Goal: Task Accomplishment & Management: Use online tool/utility

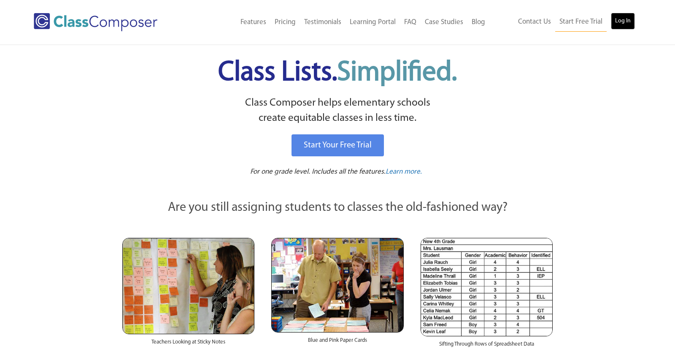
click at [630, 25] on link "Log In" at bounding box center [623, 21] width 24 height 17
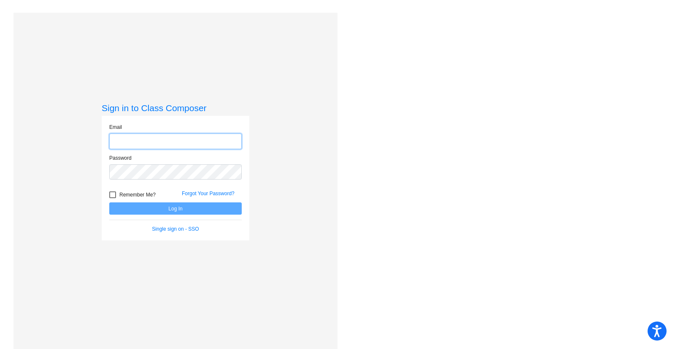
type input "[PERSON_NAME][EMAIL_ADDRESS][PERSON_NAME][DOMAIN_NAME]"
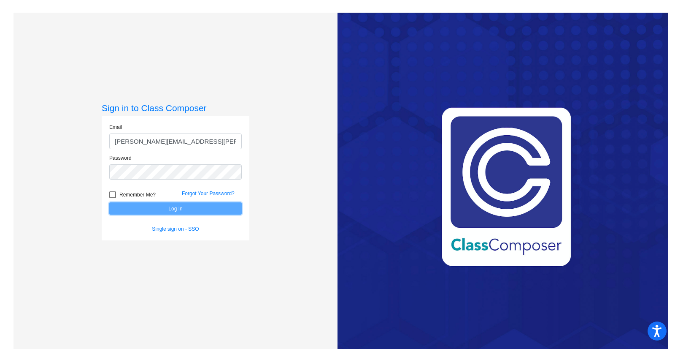
click at [193, 206] on button "Log In" at bounding box center [175, 208] width 133 height 12
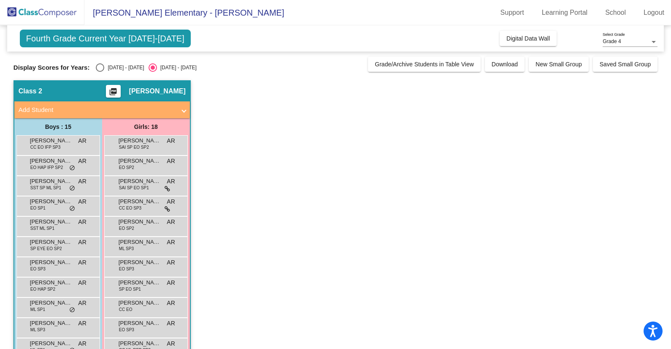
click at [103, 65] on div "Select an option" at bounding box center [100, 67] width 8 height 8
click at [100, 72] on input "[DATE] - [DATE]" at bounding box center [100, 72] width 0 height 0
radio input "true"
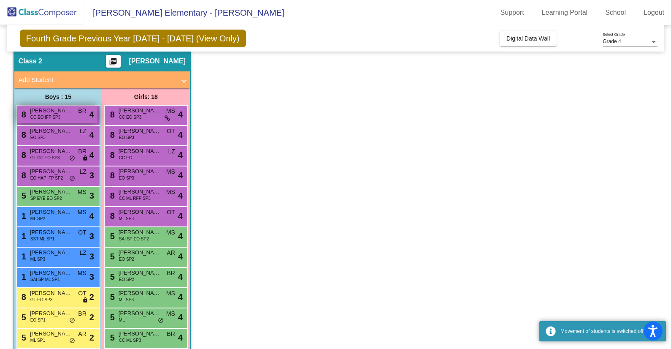
scroll to position [30, 0]
click at [81, 114] on span "BR" at bounding box center [82, 110] width 8 height 9
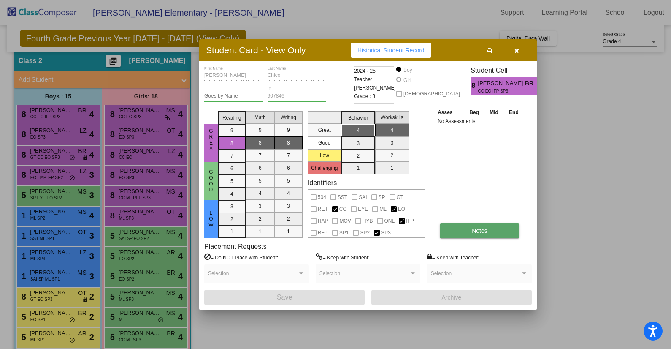
click at [462, 224] on button "Notes" at bounding box center [480, 230] width 80 height 15
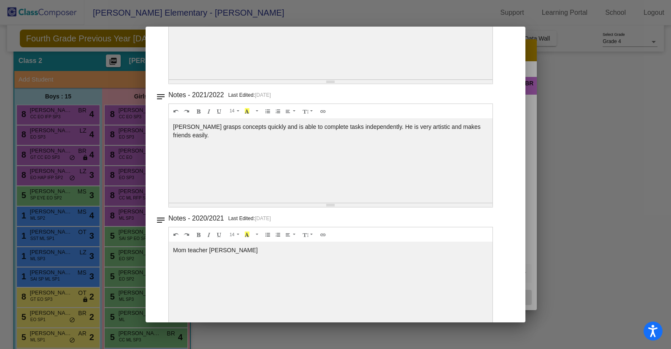
scroll to position [390, 0]
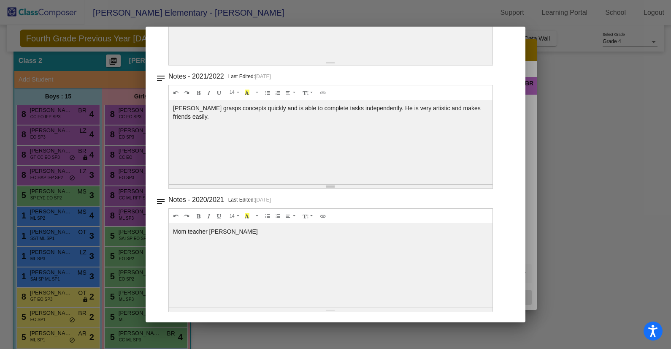
click at [111, 171] on div at bounding box center [335, 174] width 671 height 349
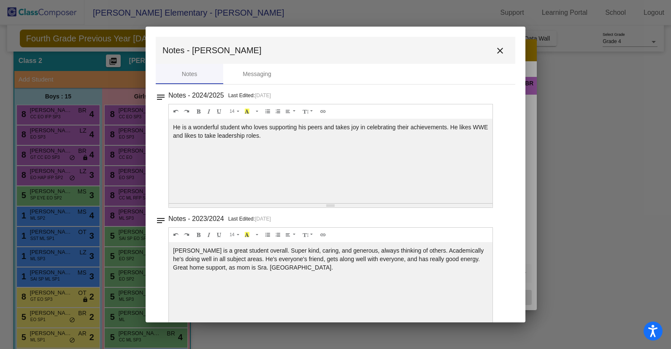
click at [79, 122] on div at bounding box center [335, 174] width 671 height 349
click at [500, 48] on mat-icon "close" at bounding box center [500, 51] width 10 height 10
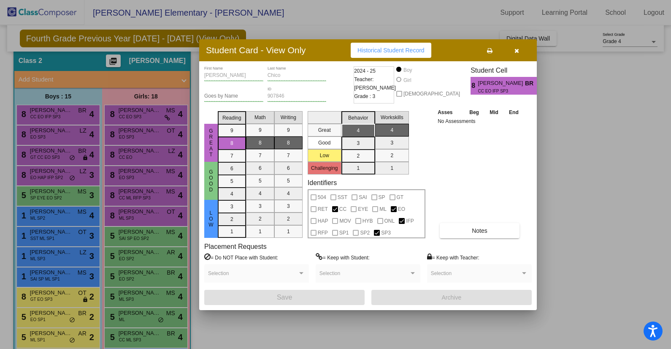
click at [435, 168] on div "Great Good Low Reading 9 8 7 6 5 4 3 2 1 Math 9 8 7 6 5 4 3 2 1 Writing 9 8 7 6…" at bounding box center [367, 173] width 327 height 130
click at [104, 154] on div at bounding box center [335, 174] width 671 height 349
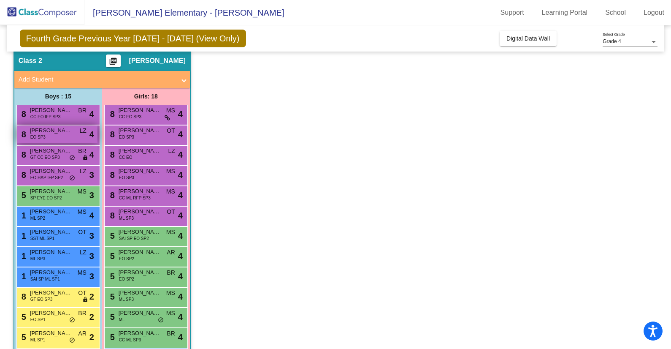
click at [74, 134] on div "8 David Garcia EO SP3 LZ lock do_not_disturb_alt 4" at bounding box center [57, 133] width 81 height 17
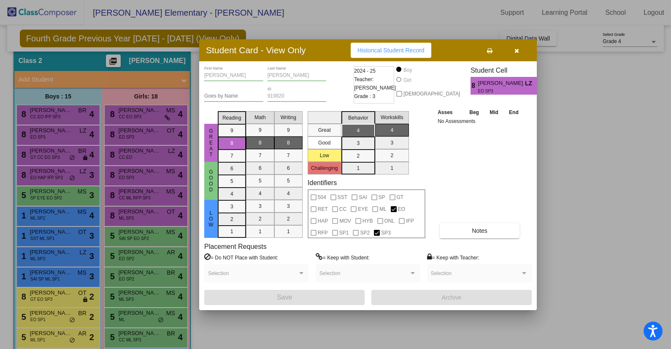
click at [56, 156] on div at bounding box center [335, 174] width 671 height 349
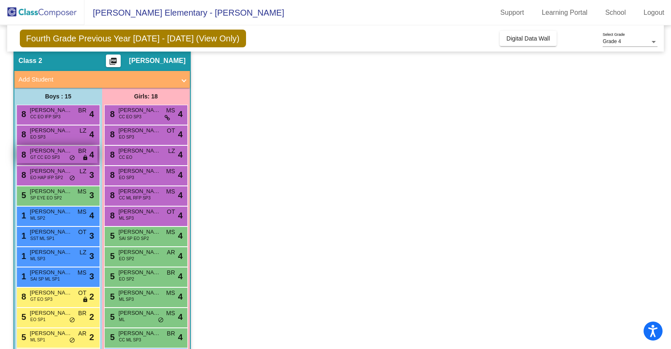
click at [68, 158] on div "8 Wesley Shaffer GT CC EO SP3 BR lock do_not_disturb_alt 4" at bounding box center [57, 154] width 81 height 17
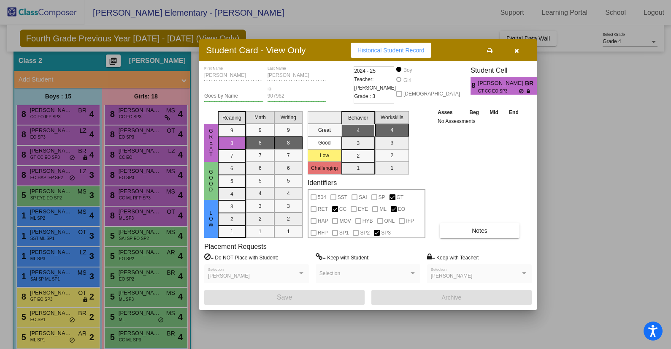
click at [64, 172] on div at bounding box center [335, 174] width 671 height 349
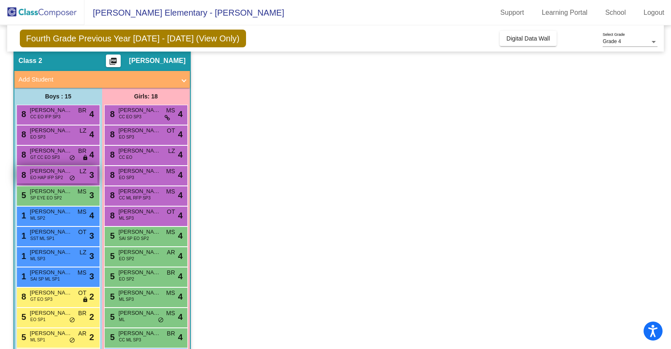
click at [65, 174] on span "Agustin Chase" at bounding box center [51, 171] width 42 height 8
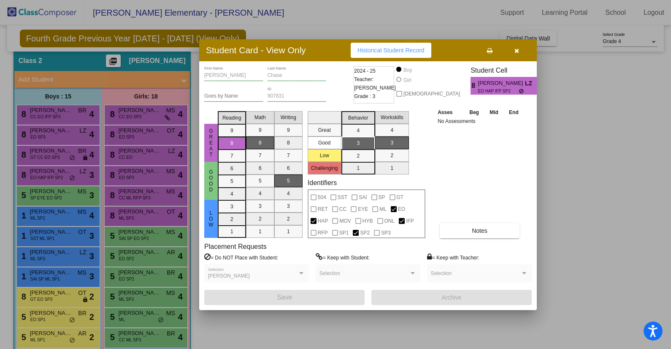
click at [76, 169] on div at bounding box center [335, 174] width 671 height 349
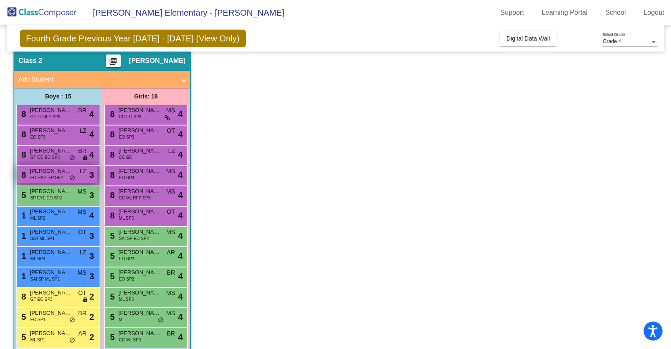
click at [71, 176] on span "do_not_disturb_alt" at bounding box center [72, 178] width 6 height 7
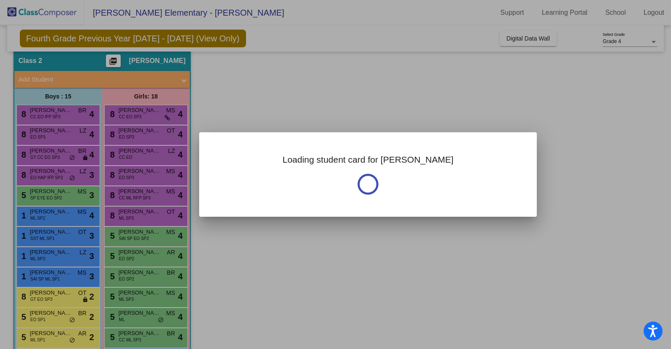
click at [78, 154] on div at bounding box center [335, 174] width 671 height 349
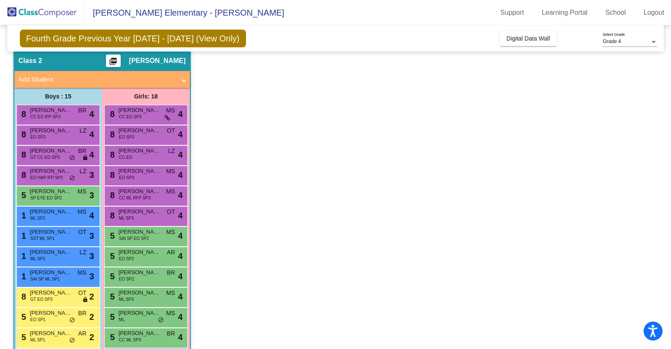
click at [78, 154] on div "8 Wesley Shaffer GT CC EO SP3 BR lock do_not_disturb_alt 4" at bounding box center [57, 154] width 81 height 17
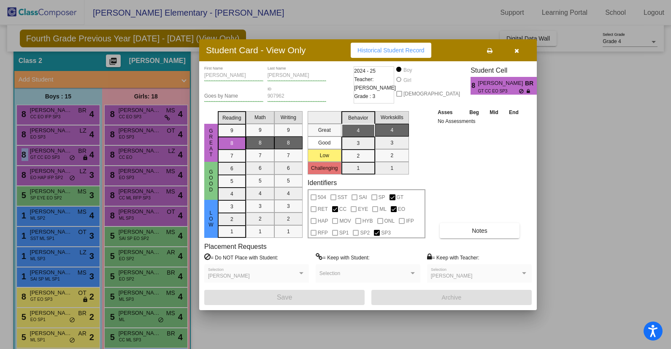
click at [71, 189] on div at bounding box center [335, 174] width 671 height 349
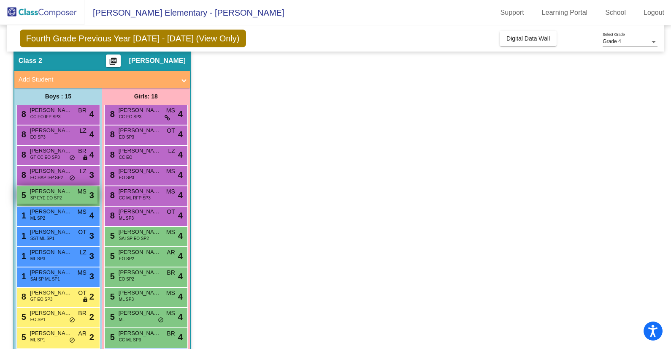
click at [67, 196] on div "5 Daniel Rendon SP EYE EO SP2 MS lock do_not_disturb_alt 3" at bounding box center [57, 194] width 81 height 17
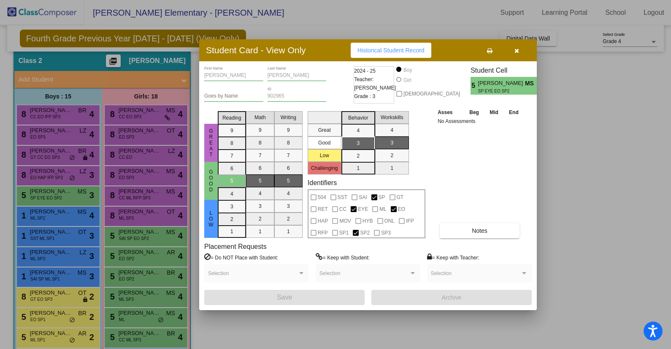
click at [58, 222] on div at bounding box center [335, 174] width 671 height 349
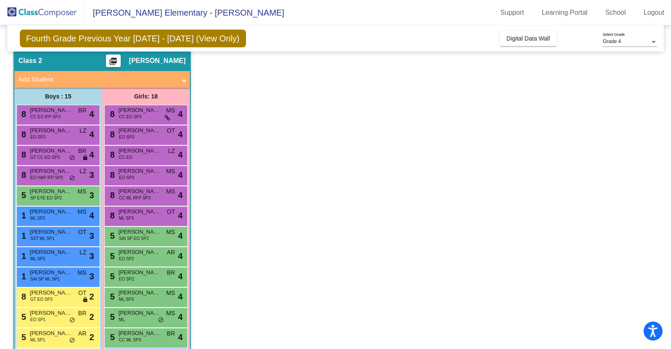
click at [58, 222] on div "1 Uriel Ramirez Perez ML SP2 MS lock do_not_disturb_alt 4" at bounding box center [57, 214] width 81 height 17
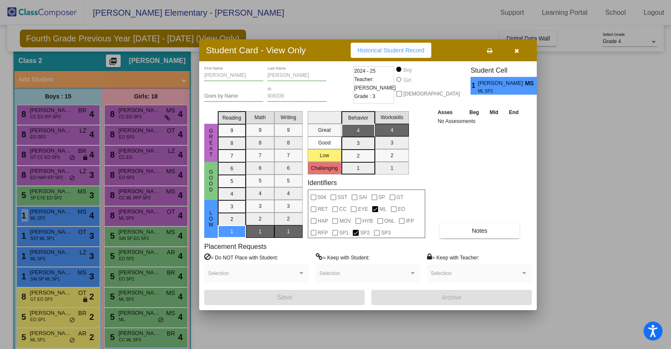
click at [54, 243] on div at bounding box center [335, 174] width 671 height 349
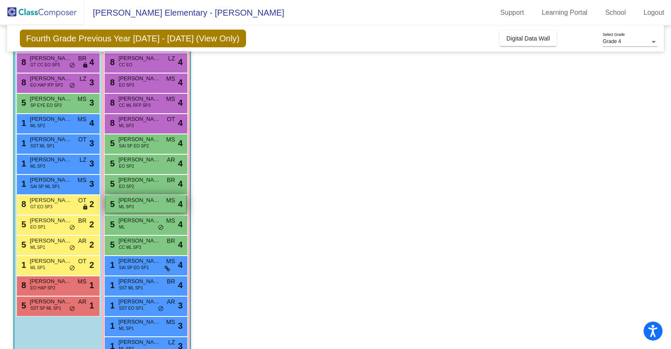
scroll to position [114, 0]
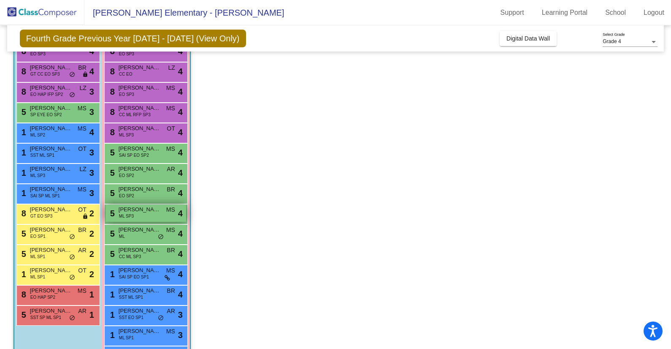
click at [152, 209] on span "Elizabeth Barrera" at bounding box center [140, 209] width 42 height 8
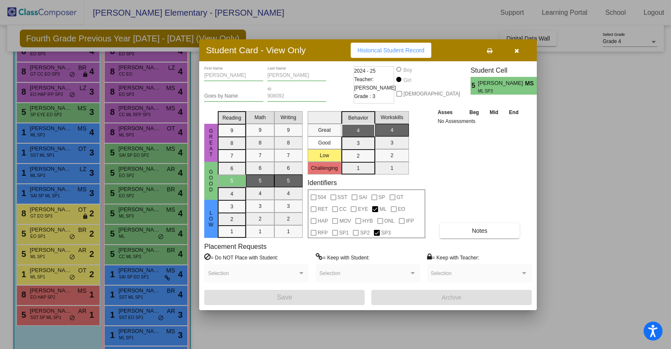
click at [155, 201] on div at bounding box center [335, 174] width 671 height 349
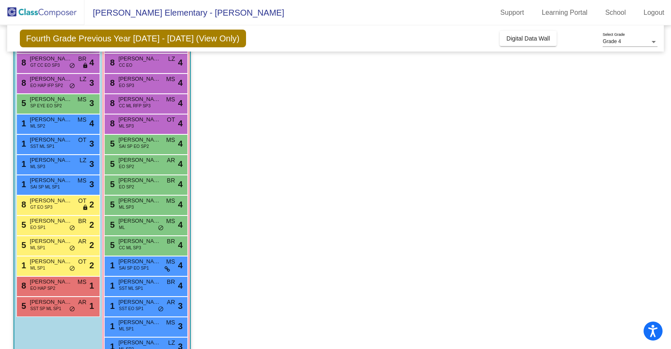
scroll to position [124, 0]
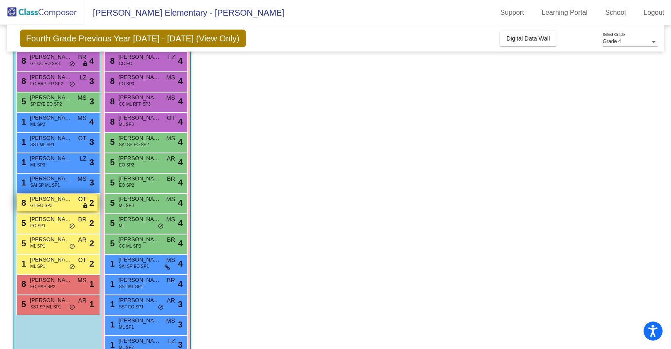
click at [63, 201] on span "Michael Gomez" at bounding box center [51, 199] width 42 height 8
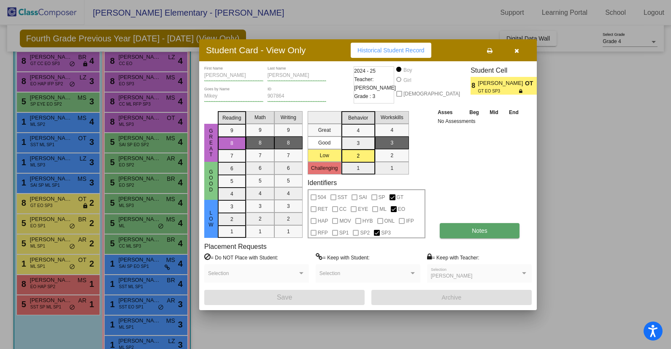
click at [466, 235] on button "Notes" at bounding box center [480, 230] width 80 height 15
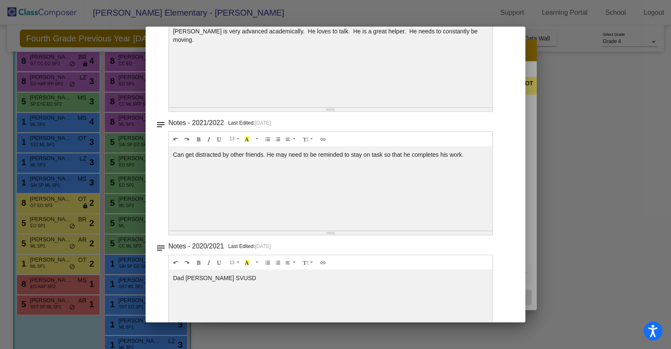
scroll to position [390, 0]
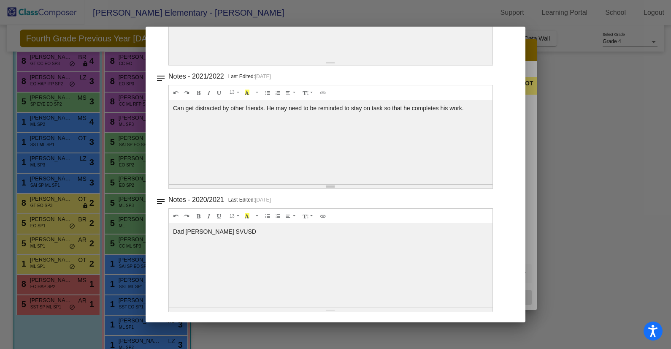
click at [563, 101] on div at bounding box center [335, 174] width 671 height 349
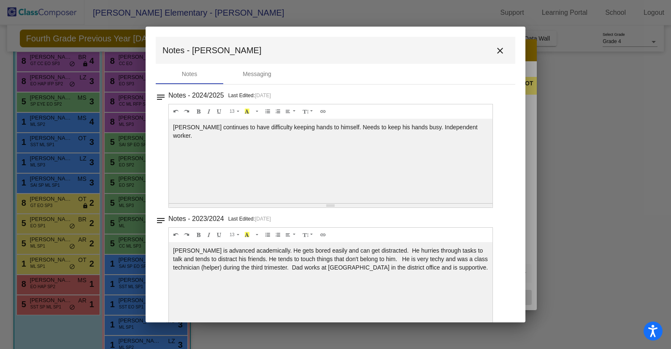
click at [499, 55] on mat-icon "close" at bounding box center [500, 51] width 10 height 10
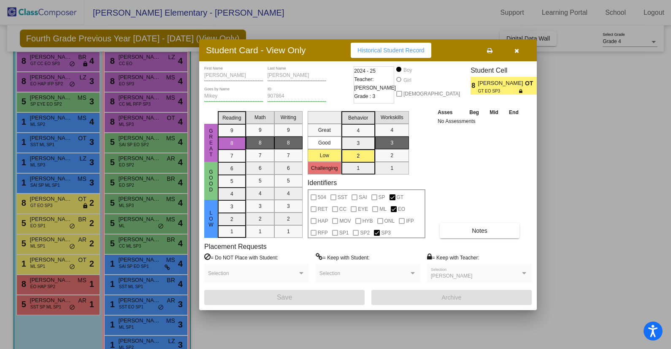
click at [519, 51] on button "button" at bounding box center [516, 50] width 27 height 15
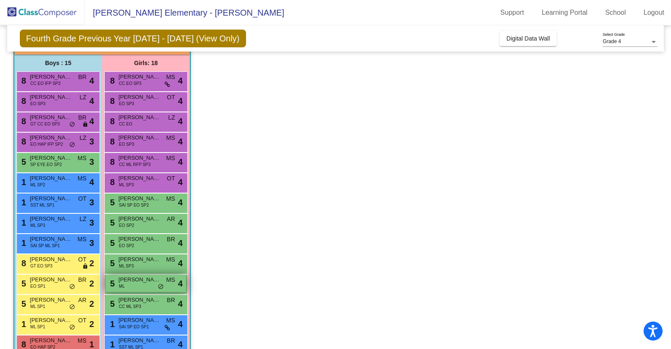
scroll to position [59, 0]
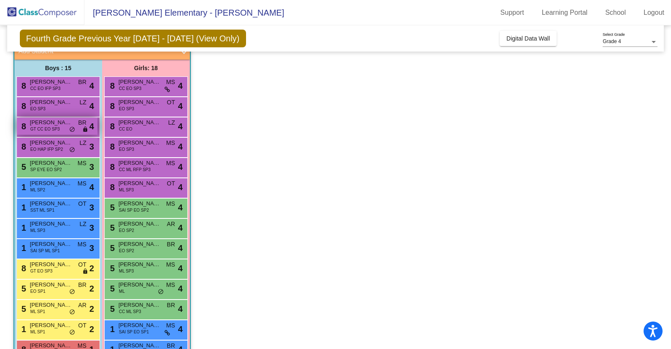
click at [63, 127] on div "8 Wesley Shaffer GT CC EO SP3 BR lock do_not_disturb_alt 4" at bounding box center [57, 125] width 81 height 17
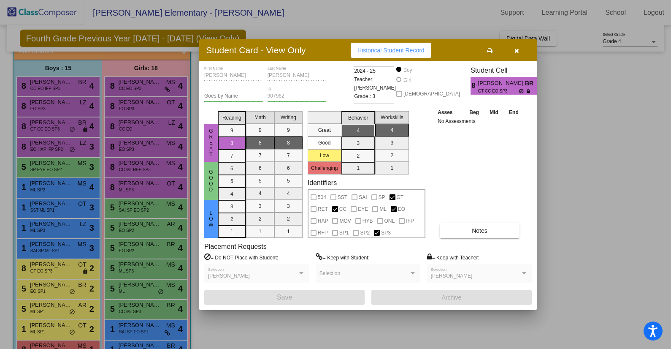
click at [146, 138] on div at bounding box center [335, 174] width 671 height 349
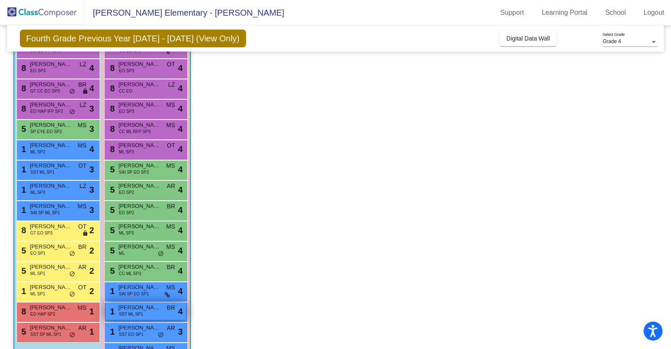
scroll to position [86, 0]
